Goal: Book appointment/travel/reservation

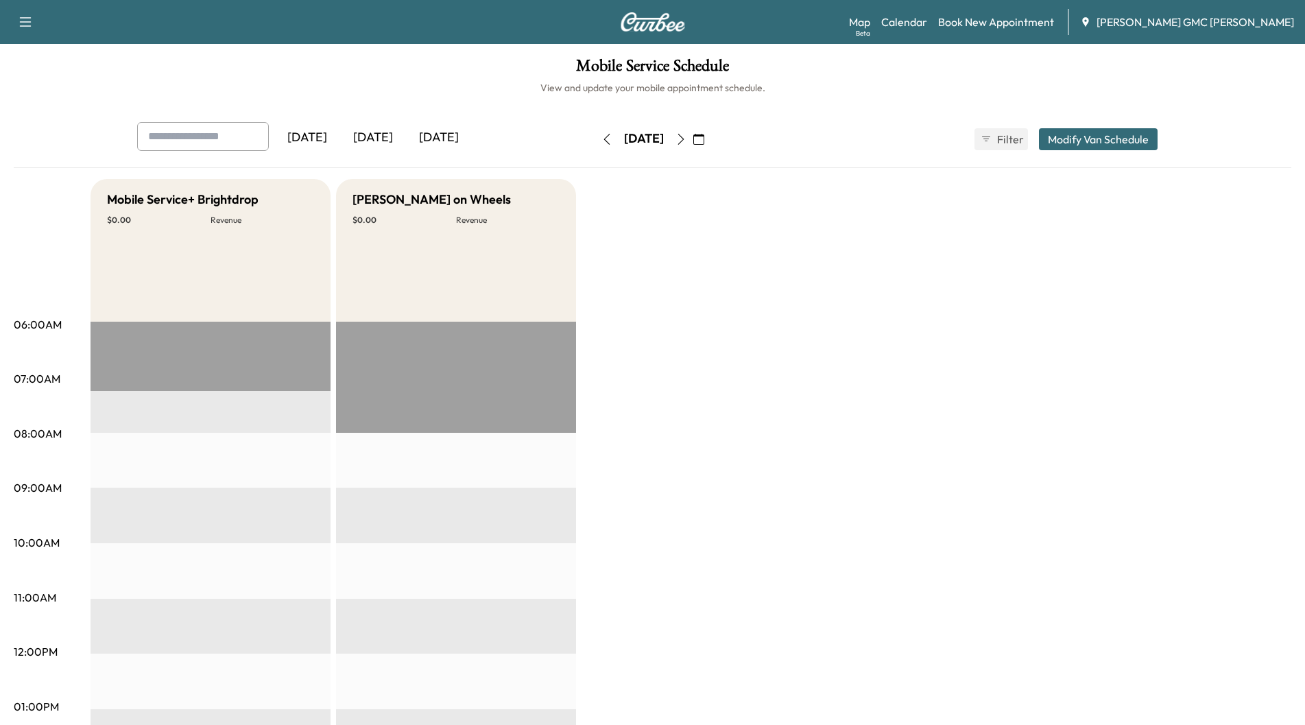
click at [437, 133] on div "[DATE]" at bounding box center [439, 138] width 66 height 32
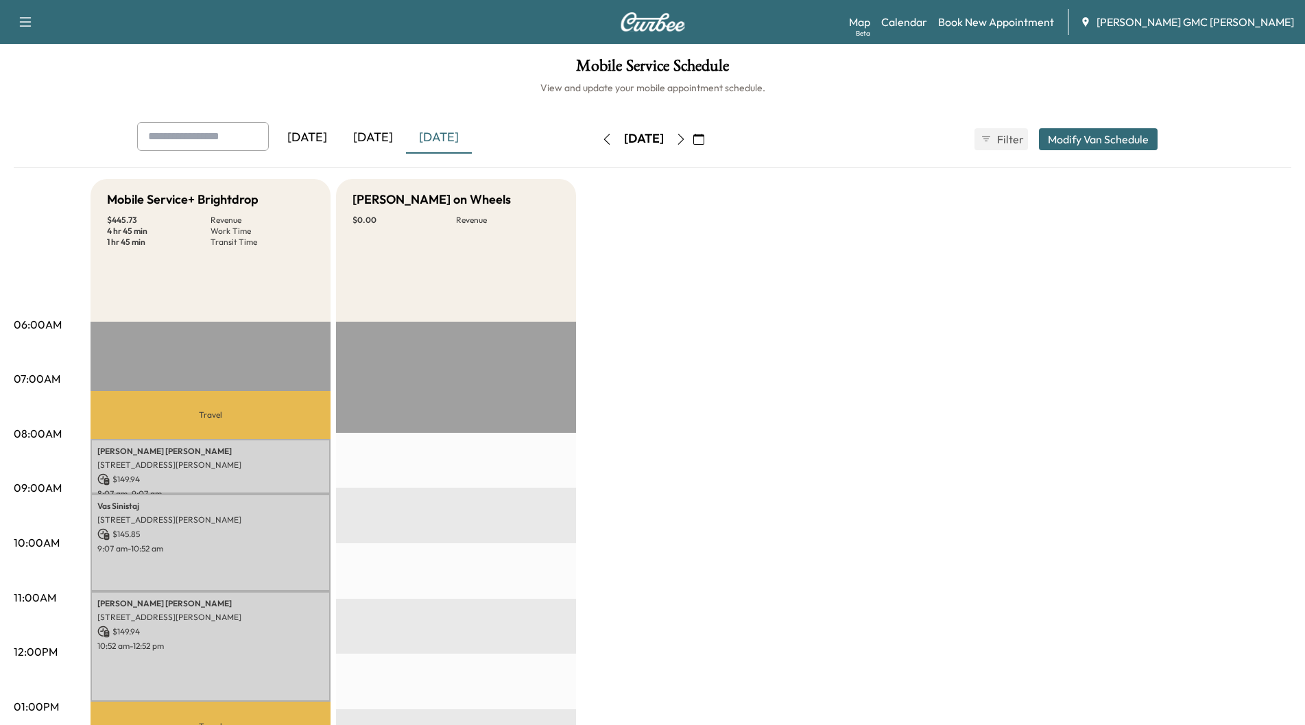
scroll to position [69, 0]
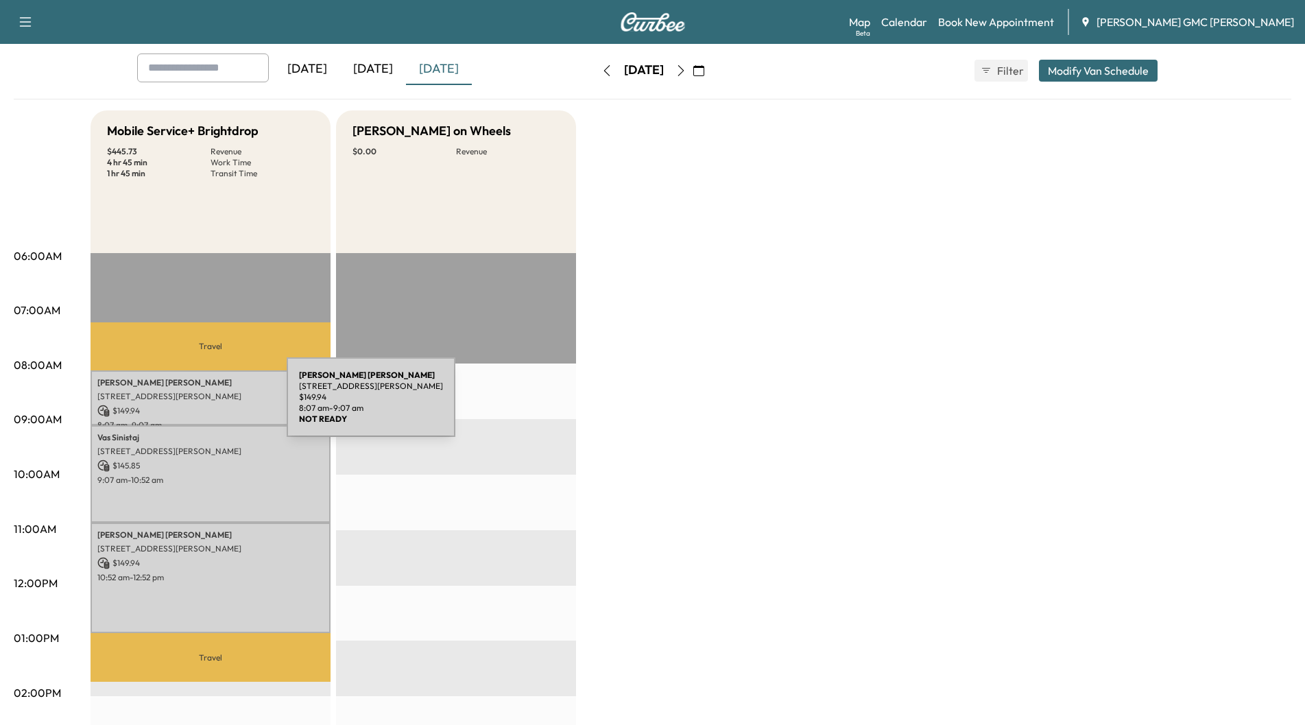
click at [184, 405] on p "$ 149.94" at bounding box center [210, 411] width 226 height 12
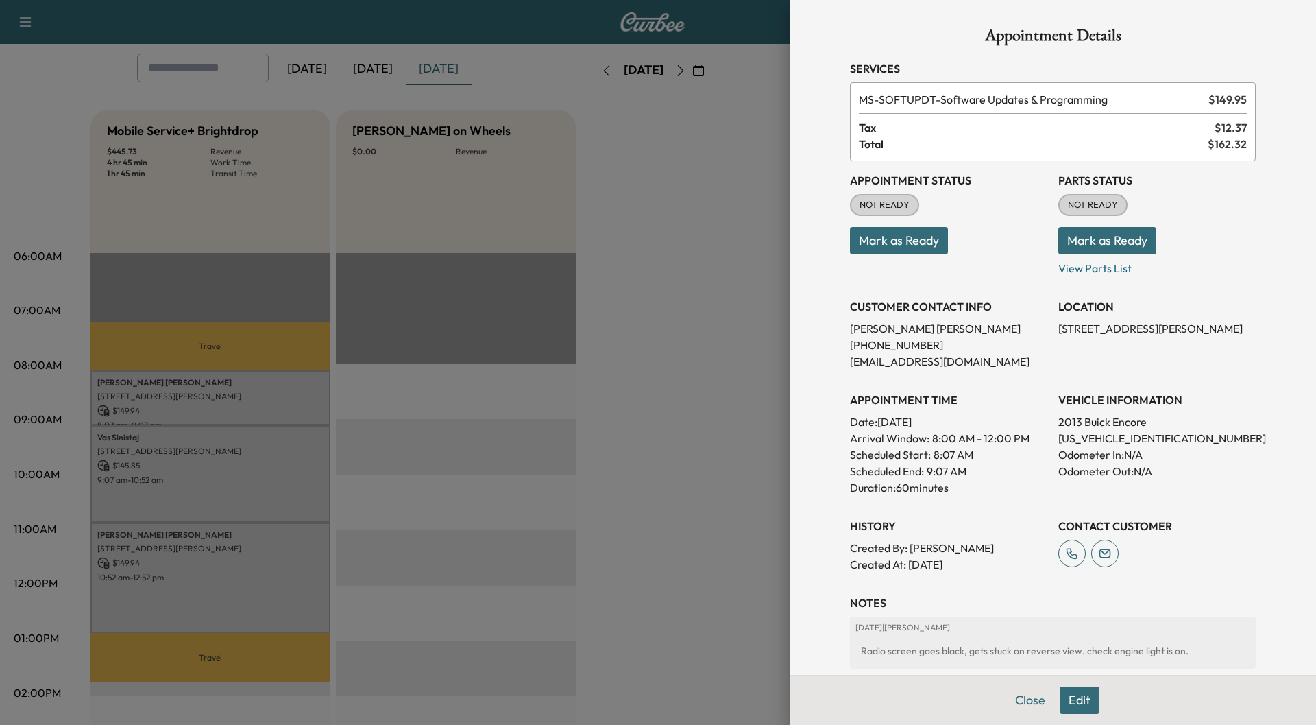
click at [195, 463] on div at bounding box center [658, 362] width 1316 height 725
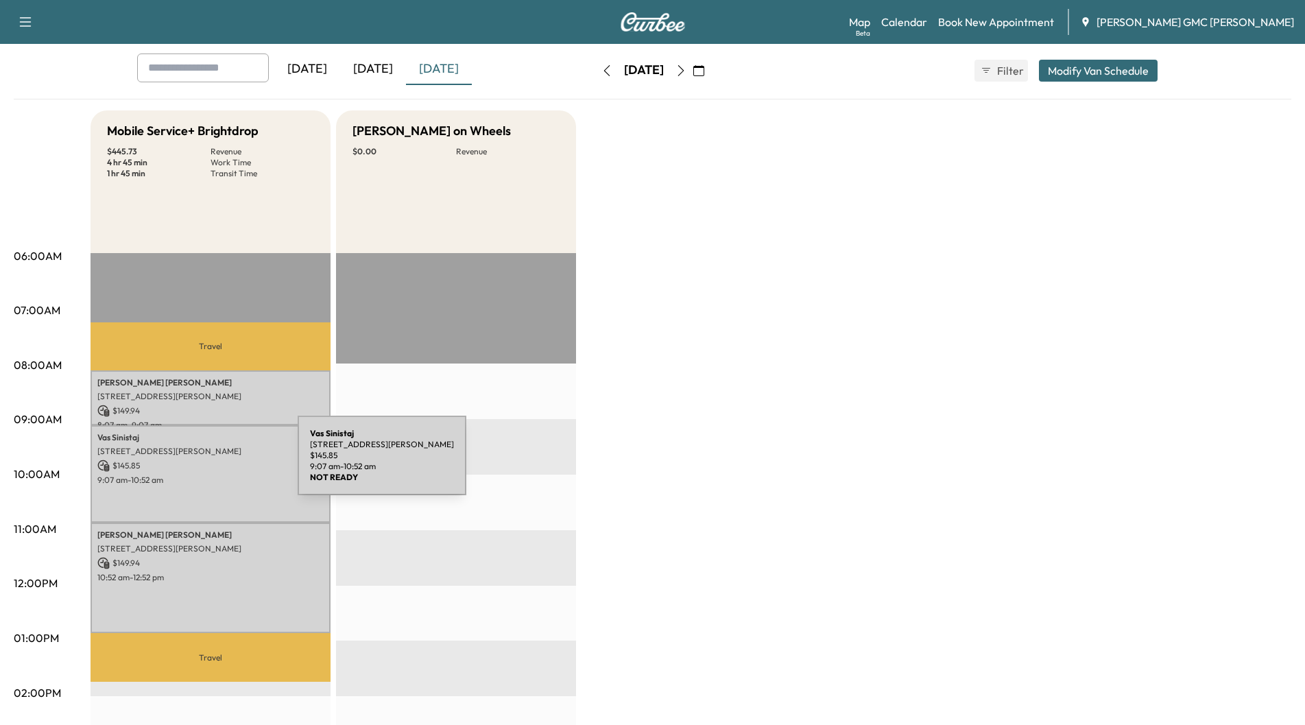
click at [195, 463] on p "$ 145.85" at bounding box center [210, 465] width 226 height 12
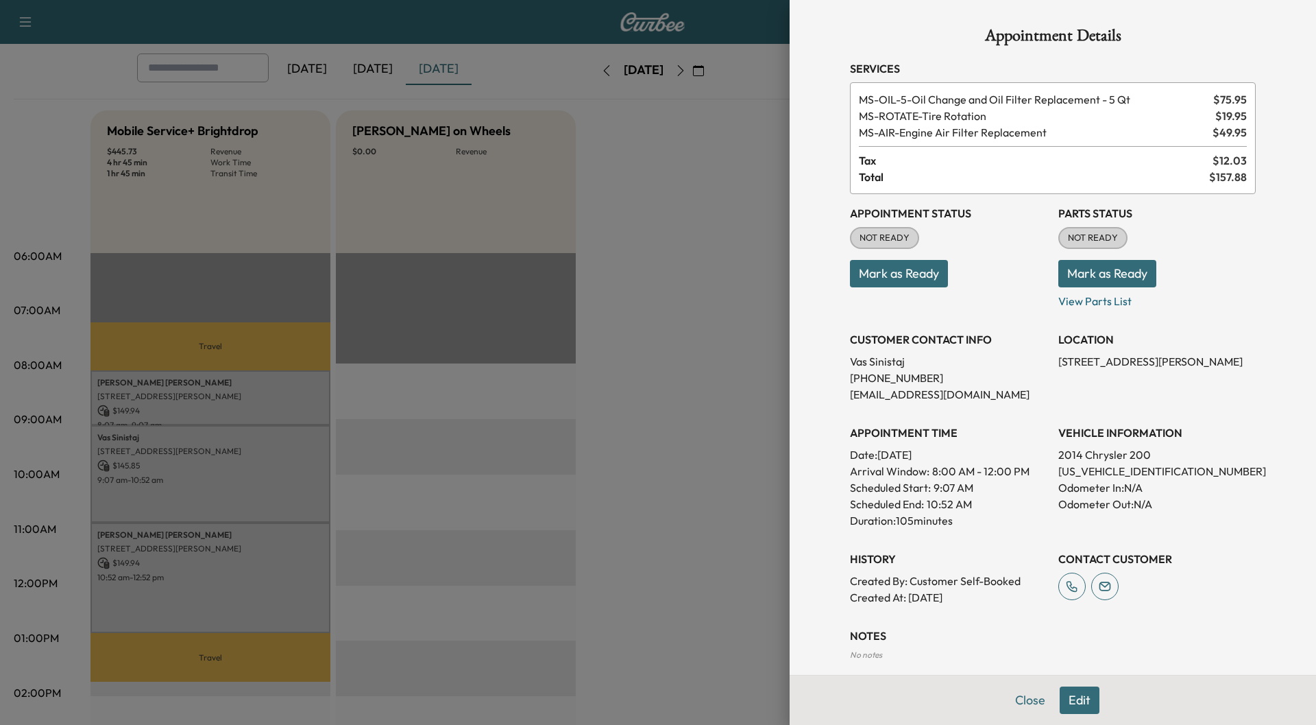
click at [185, 589] on div at bounding box center [658, 362] width 1316 height 725
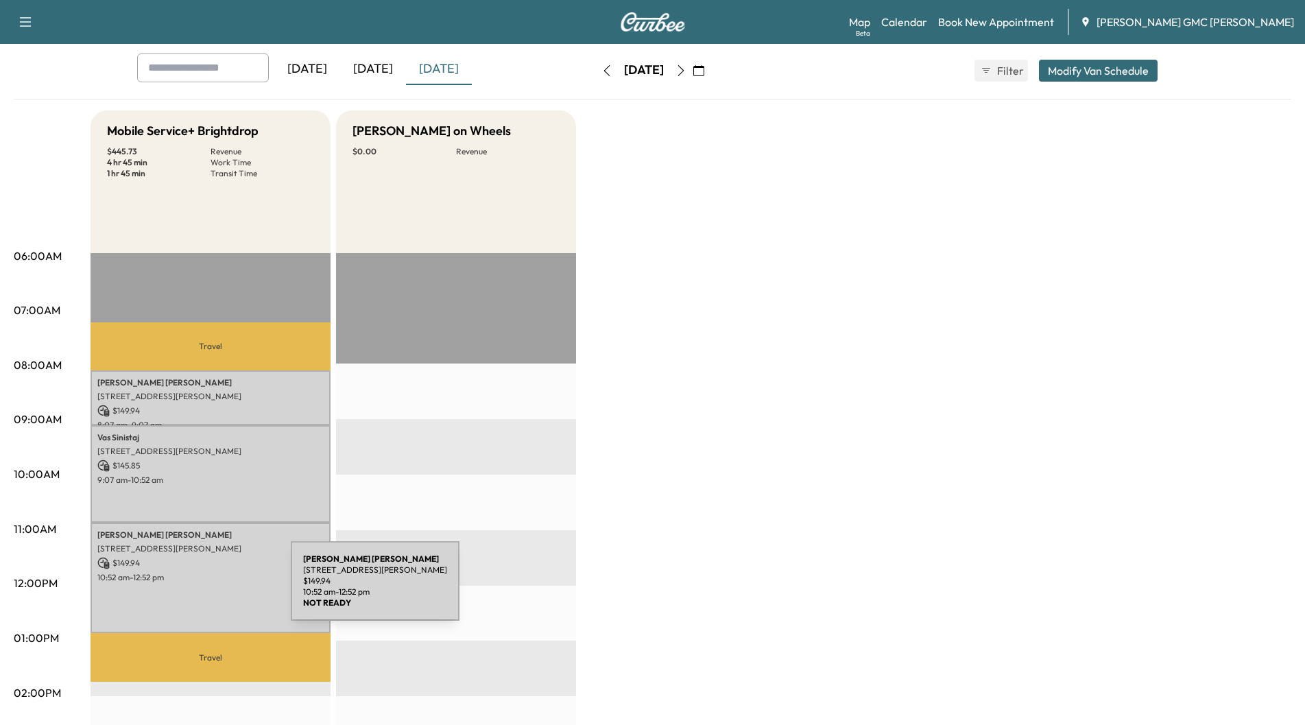
click at [188, 589] on div "[PERSON_NAME] [STREET_ADDRESS][PERSON_NAME] $ 149.94 10:52 am - 12:52 pm" at bounding box center [211, 577] width 240 height 111
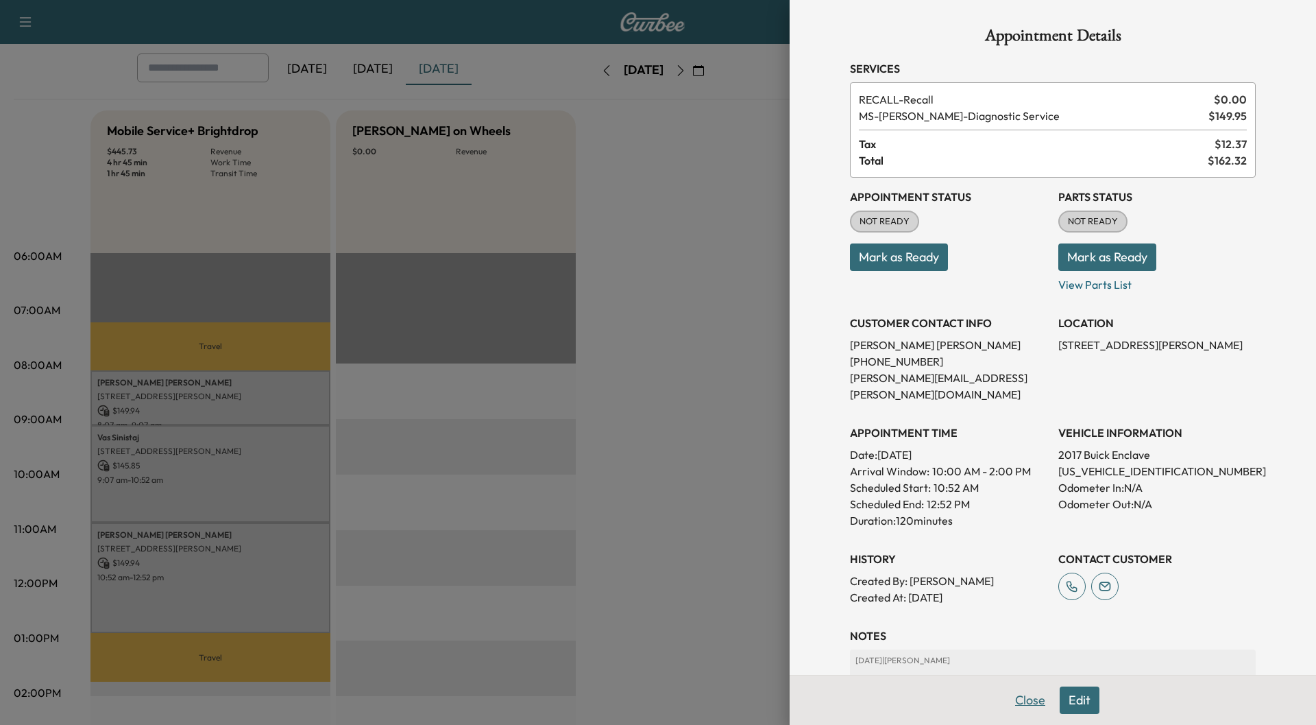
click at [1015, 696] on button "Close" at bounding box center [1031, 699] width 48 height 27
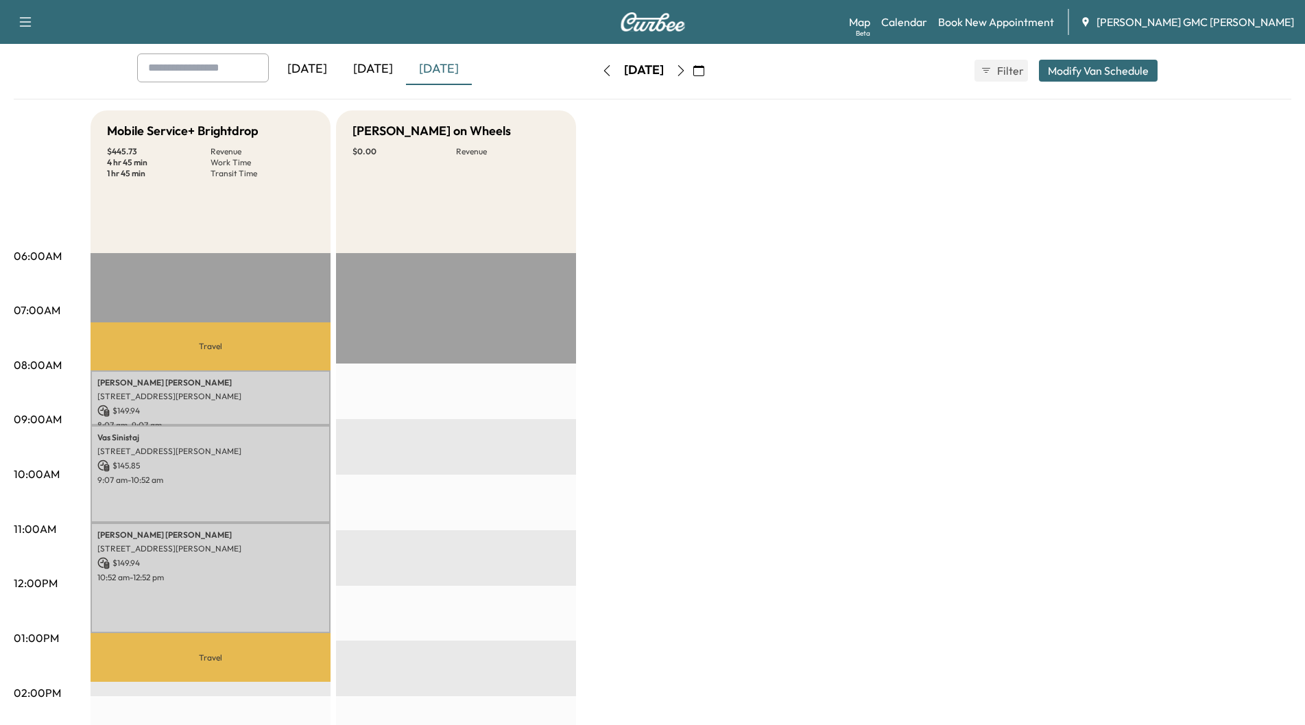
click at [686, 68] on icon "button" at bounding box center [680, 70] width 11 height 11
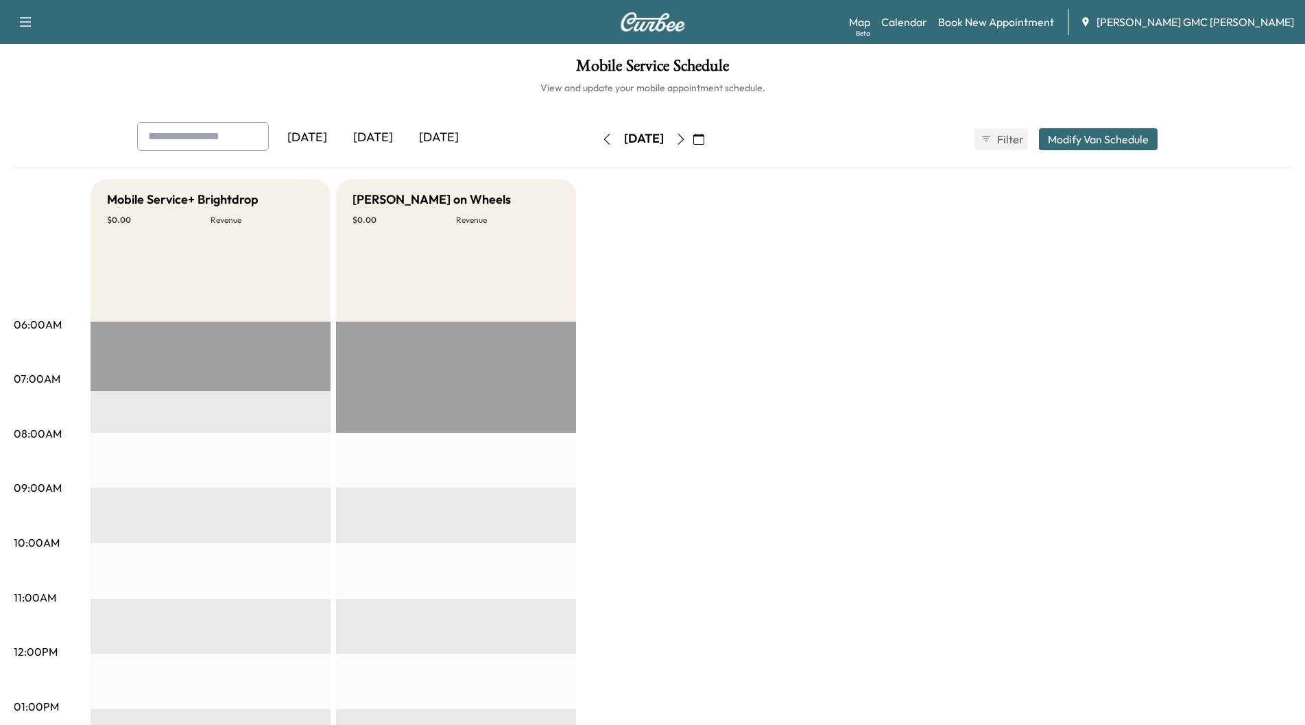
click at [436, 137] on div "[DATE]" at bounding box center [439, 138] width 66 height 32
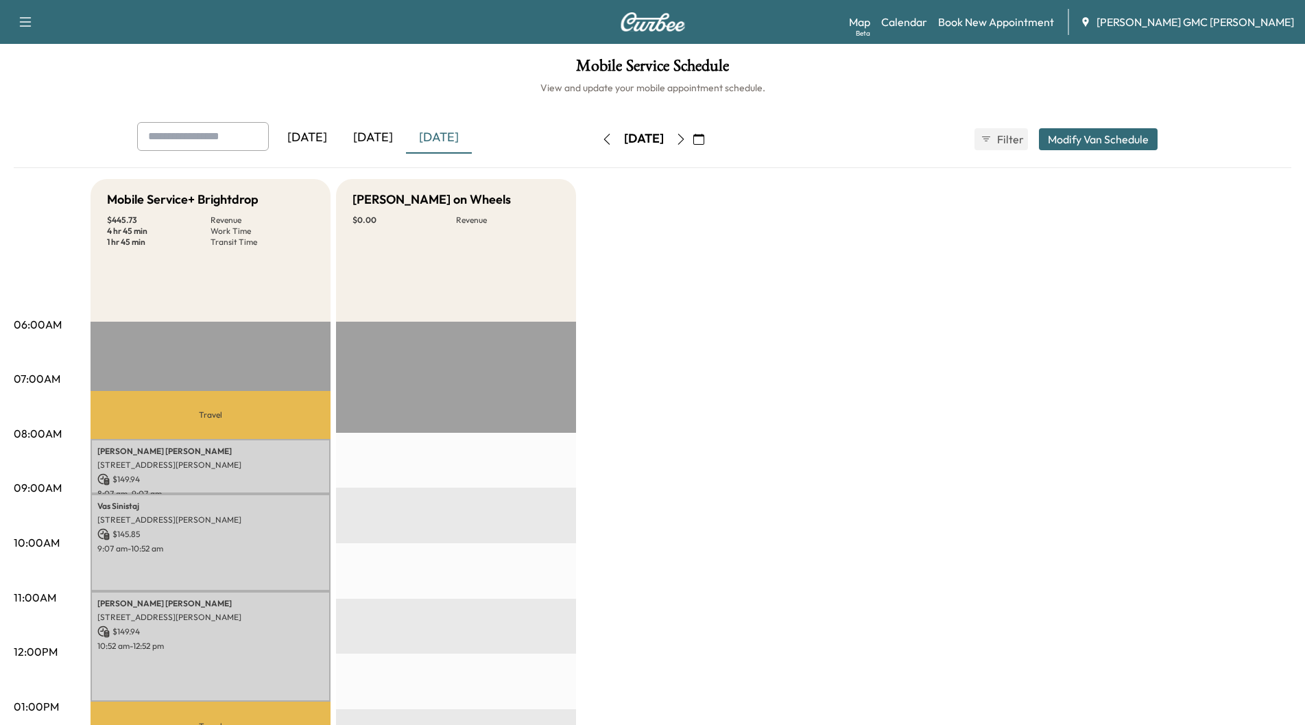
click at [686, 142] on icon "button" at bounding box center [680, 139] width 11 height 11
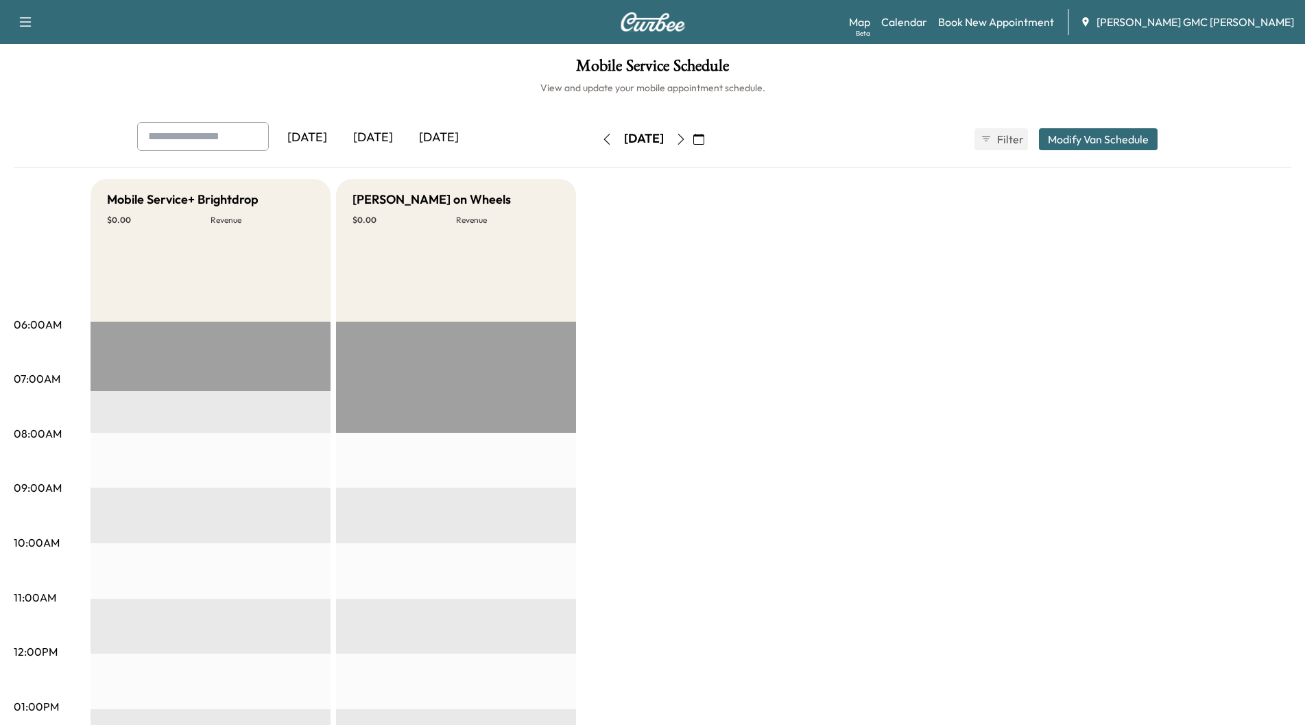
click at [686, 141] on icon "button" at bounding box center [680, 139] width 11 height 11
